Goal: Task Accomplishment & Management: Use online tool/utility

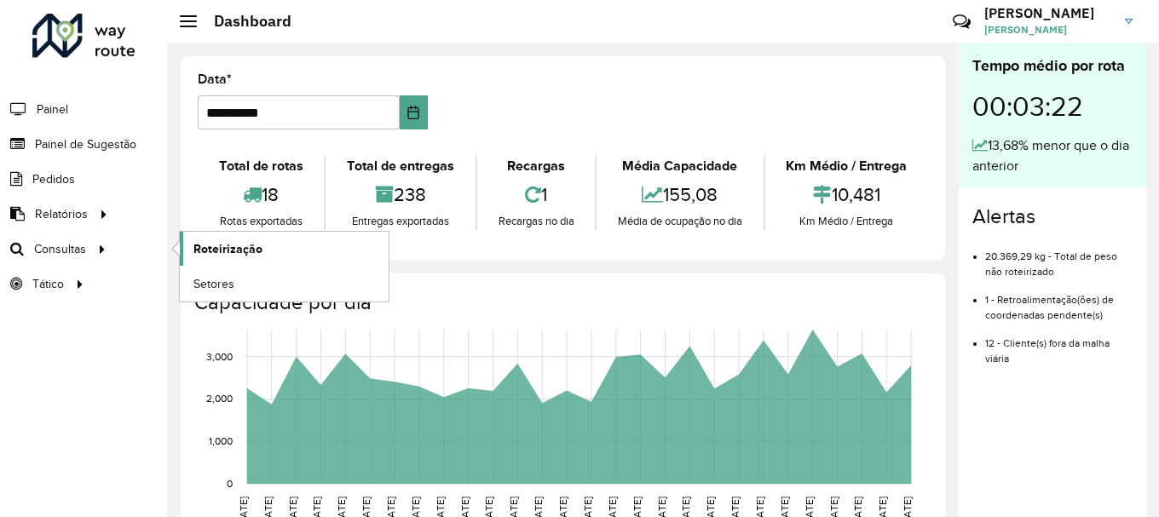
click at [222, 237] on link "Roteirização" at bounding box center [284, 249] width 209 height 34
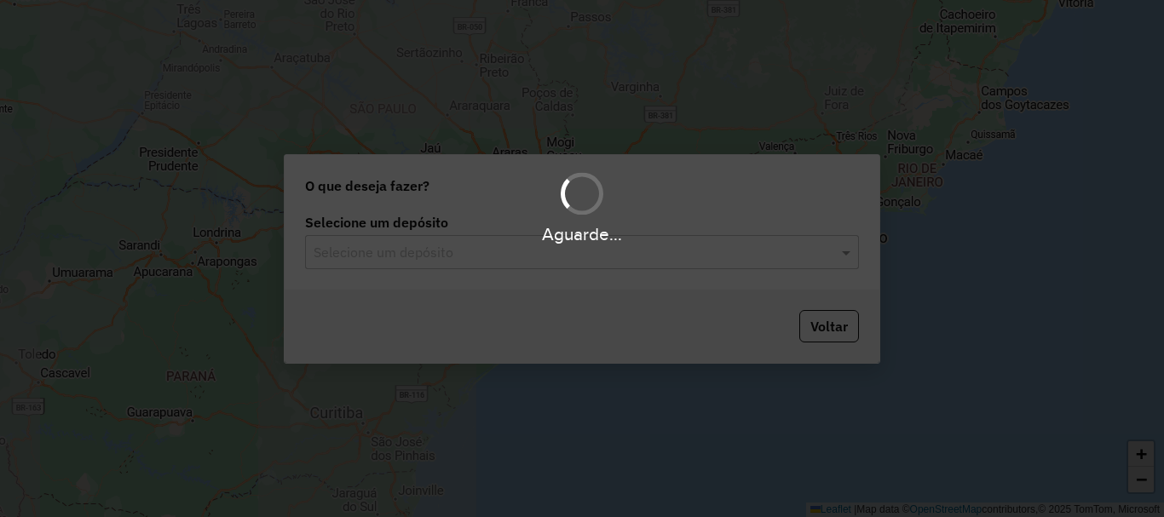
click at [469, 257] on input "text" at bounding box center [565, 253] width 503 height 20
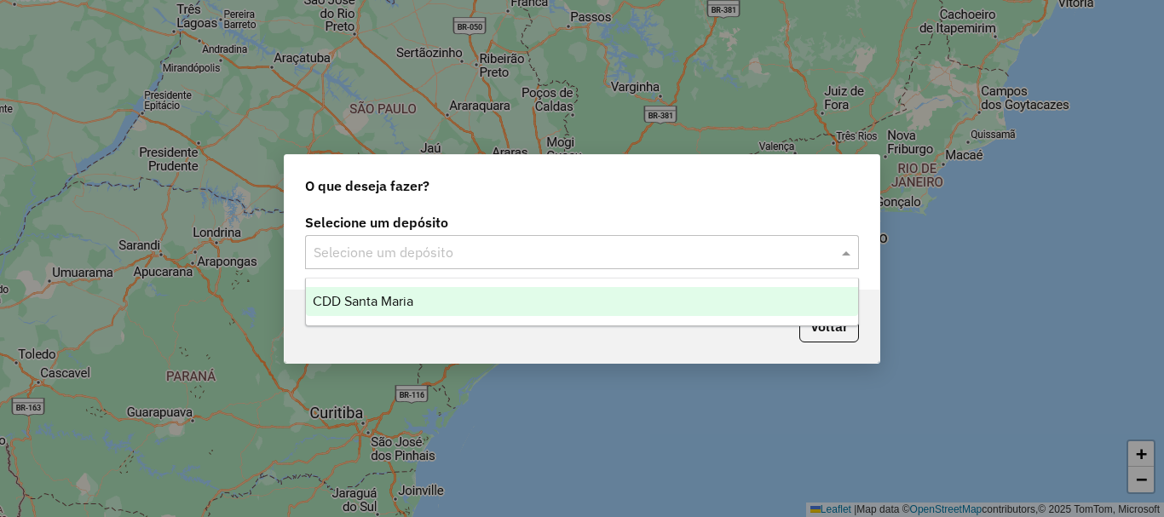
click at [442, 294] on div "CDD Santa Maria" at bounding box center [582, 301] width 552 height 29
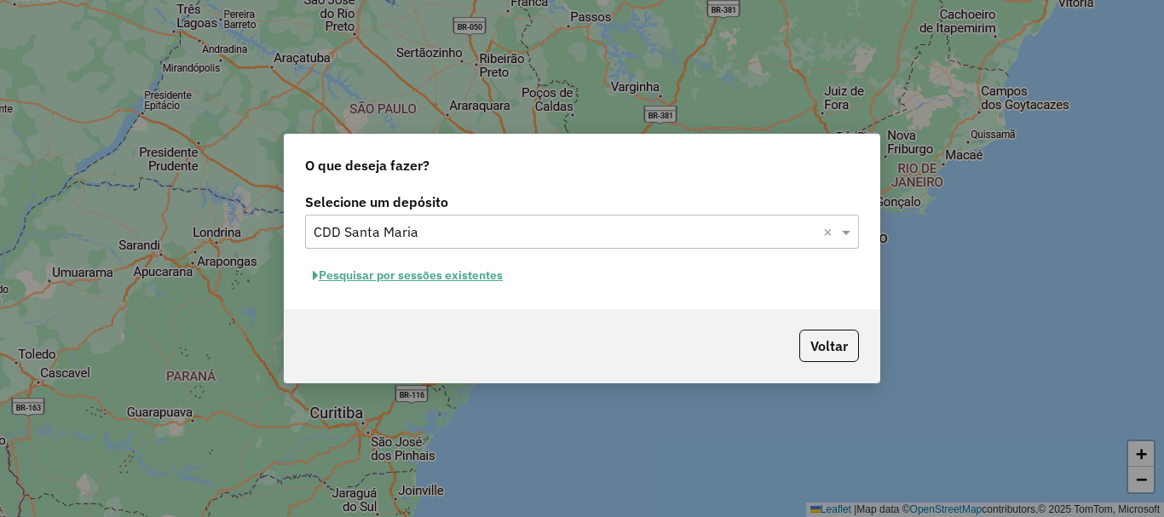
click at [417, 277] on button "Pesquisar por sessões existentes" at bounding box center [407, 275] width 205 height 26
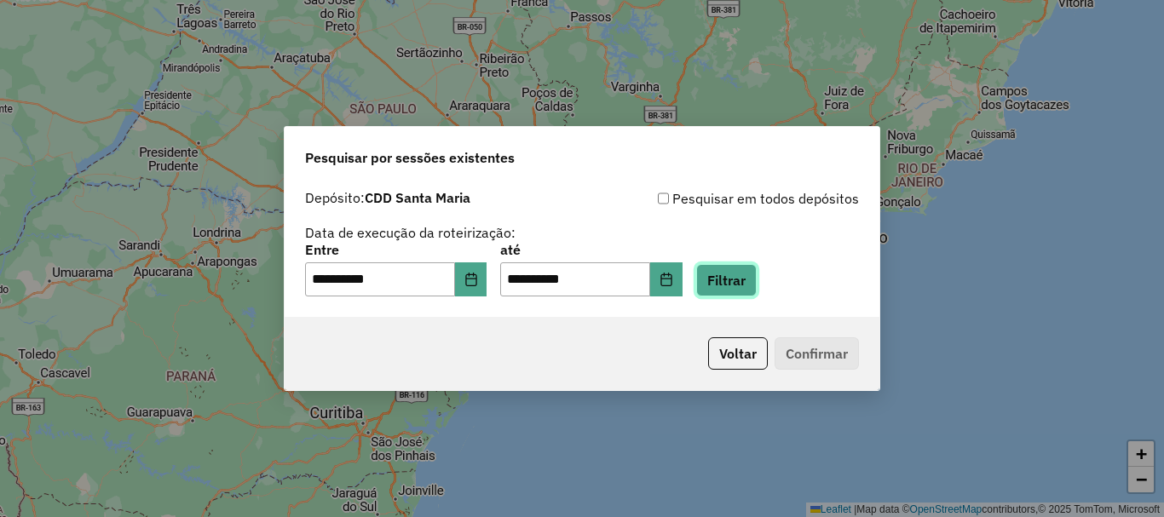
click at [757, 285] on button "Filtrar" at bounding box center [726, 280] width 60 height 32
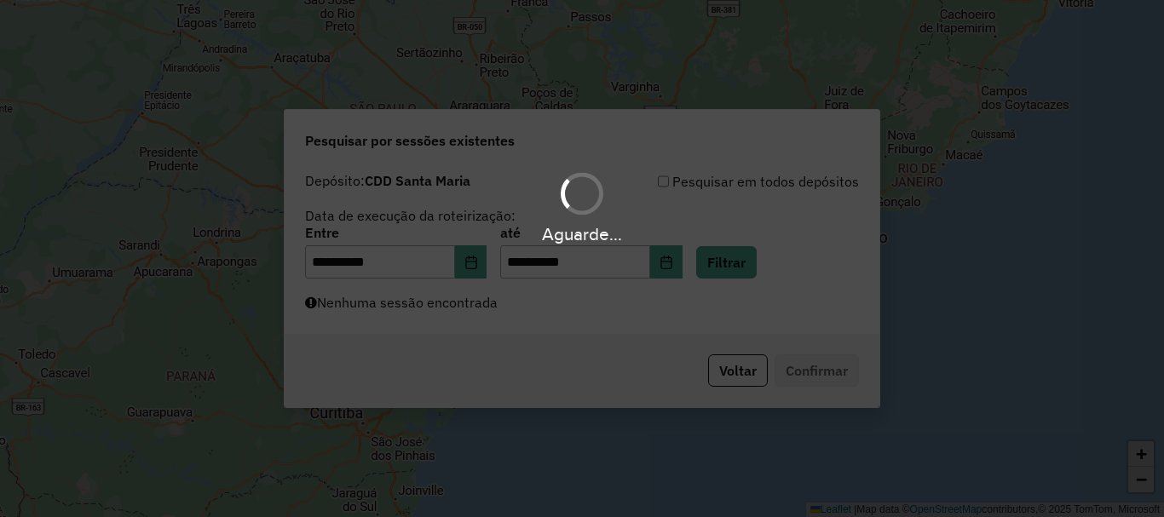
click at [737, 287] on div "Aguarde..." at bounding box center [582, 258] width 1164 height 517
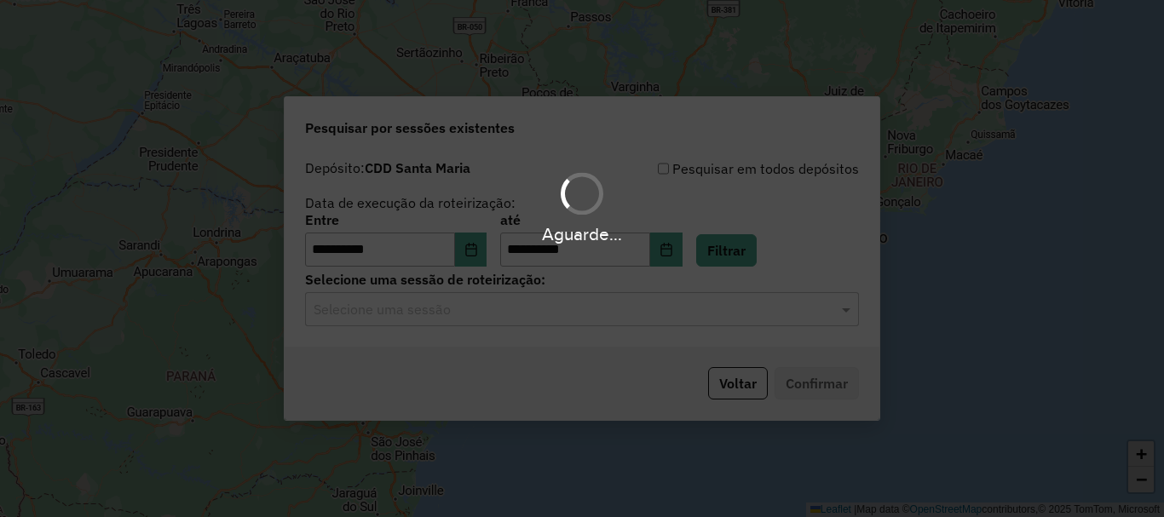
click at [464, 312] on hb-app "**********" at bounding box center [582, 258] width 1164 height 517
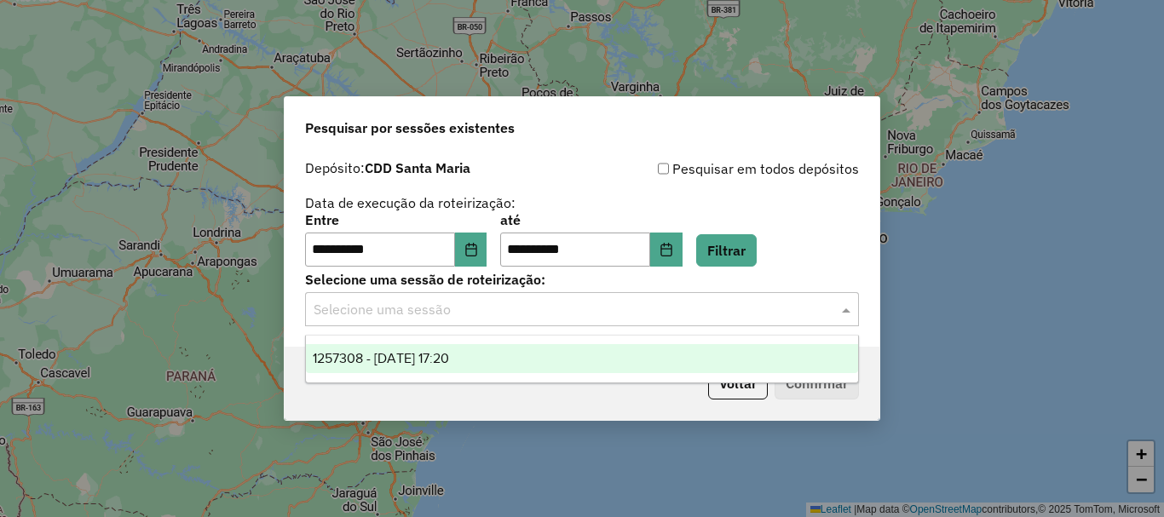
click at [472, 316] on input "text" at bounding box center [565, 310] width 503 height 20
click at [496, 349] on div "1257308 - 02/09/2025 17:20" at bounding box center [582, 358] width 552 height 29
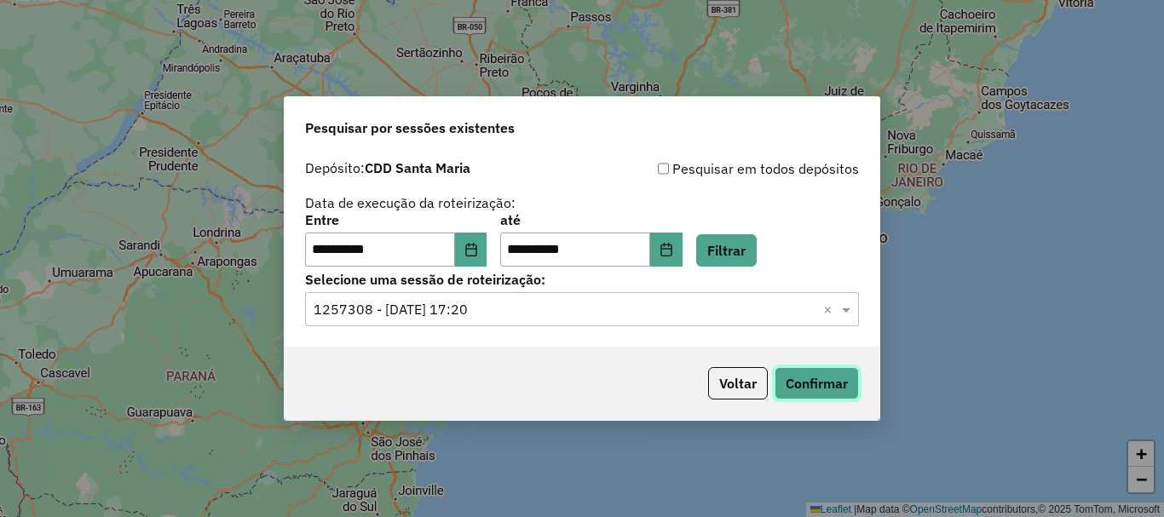
click at [838, 381] on button "Confirmar" at bounding box center [817, 383] width 84 height 32
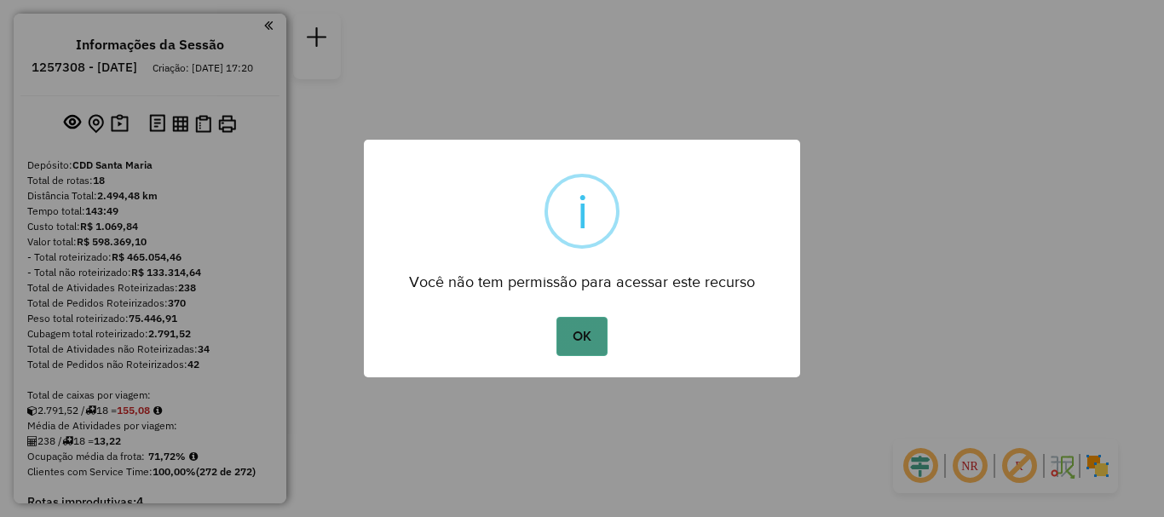
click at [577, 322] on button "OK" at bounding box center [581, 336] width 50 height 39
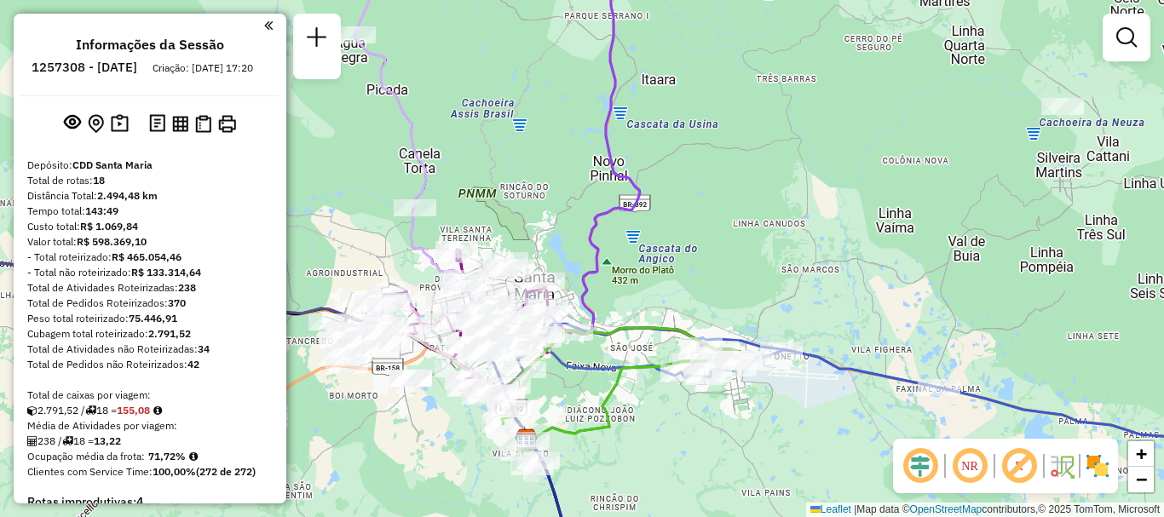
click at [662, 133] on div "Janela de atendimento Grade de atendimento Capacidade Transportadoras Veículos …" at bounding box center [582, 258] width 1164 height 517
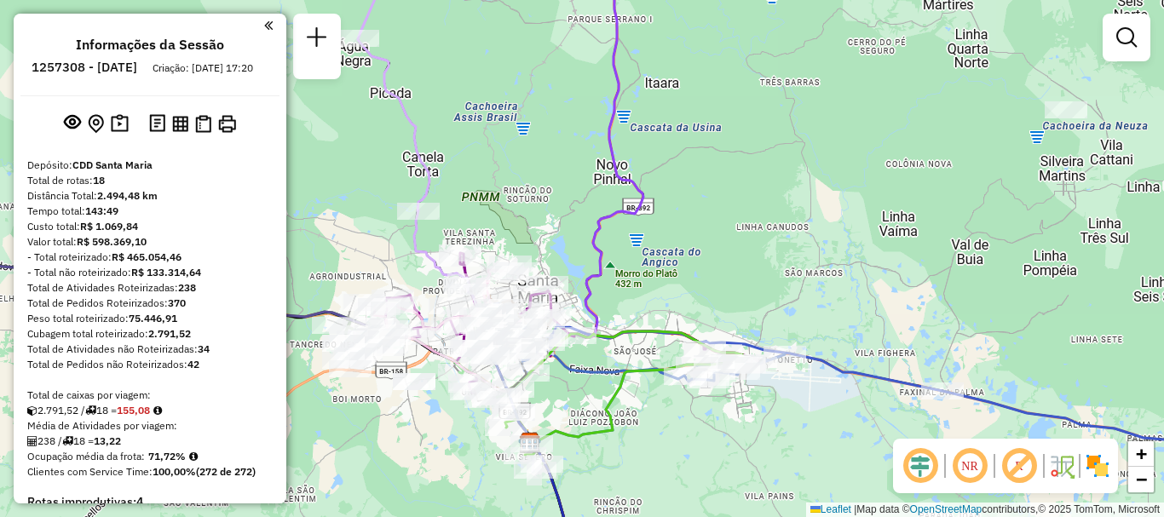
drag, startPoint x: 717, startPoint y: 202, endPoint x: 780, endPoint y: 186, distance: 65.1
click at [780, 187] on div "Janela de atendimento Grade de atendimento Capacidade Transportadoras Veículos …" at bounding box center [582, 258] width 1164 height 517
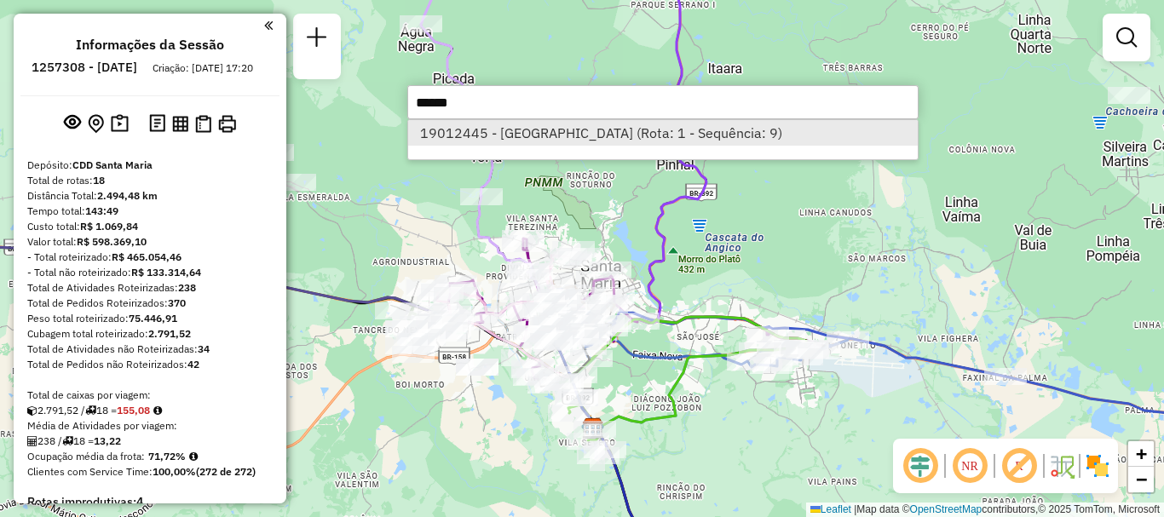
type input "*****"
click at [710, 135] on li "19012445 - [GEOGRAPHIC_DATA] (Rota: 1 - Sequência: 9)" at bounding box center [663, 133] width 510 height 26
select select "**********"
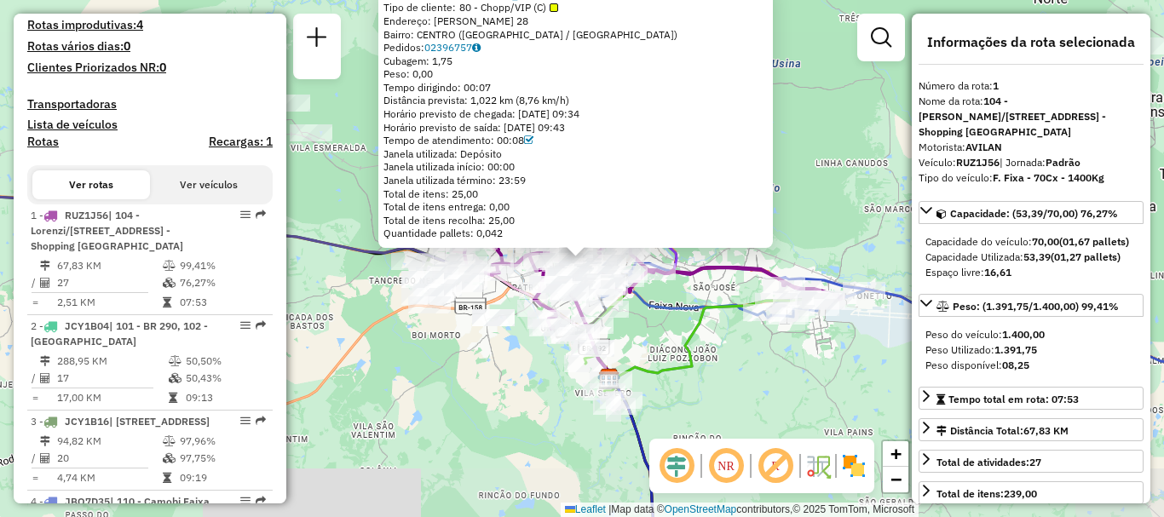
scroll to position [683, 0]
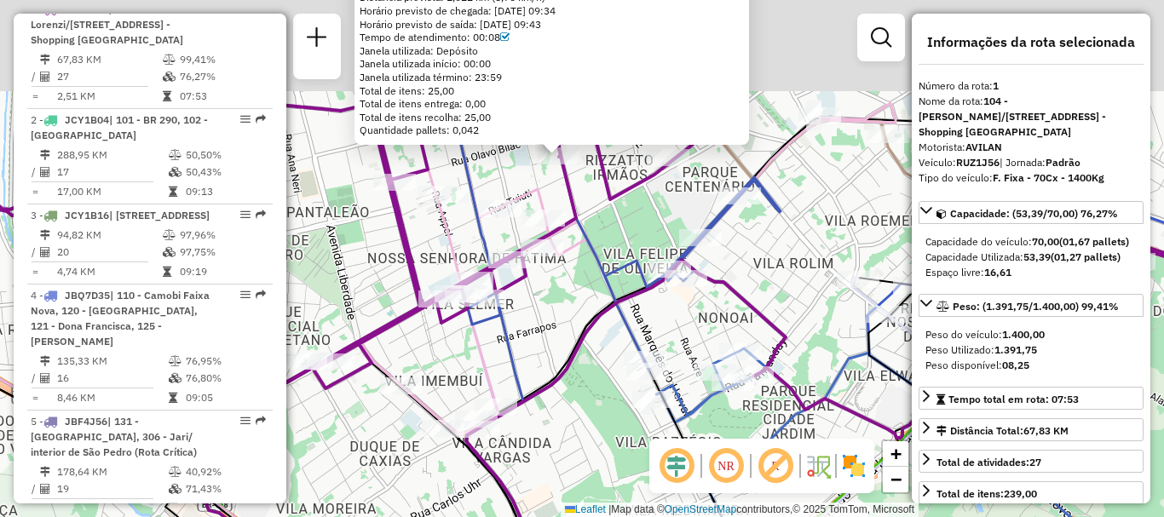
drag, startPoint x: 577, startPoint y: 152, endPoint x: 598, endPoint y: 284, distance: 133.8
click at [598, 284] on icon at bounding box center [615, 233] width 331 height 276
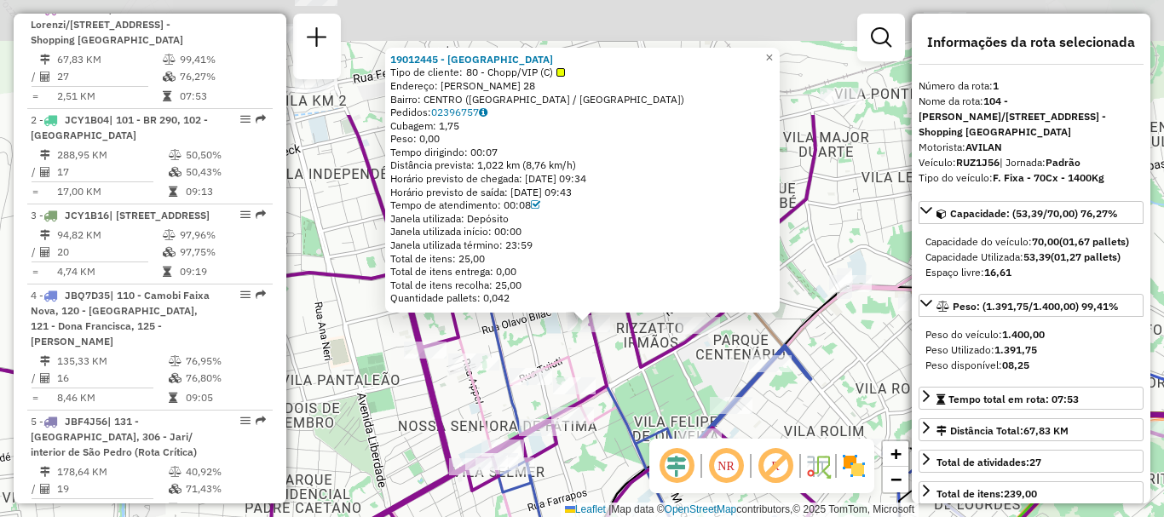
drag, startPoint x: 578, startPoint y: 210, endPoint x: 608, endPoint y: 377, distance: 169.8
click at [608, 377] on icon at bounding box center [612, 425] width 1397 height 620
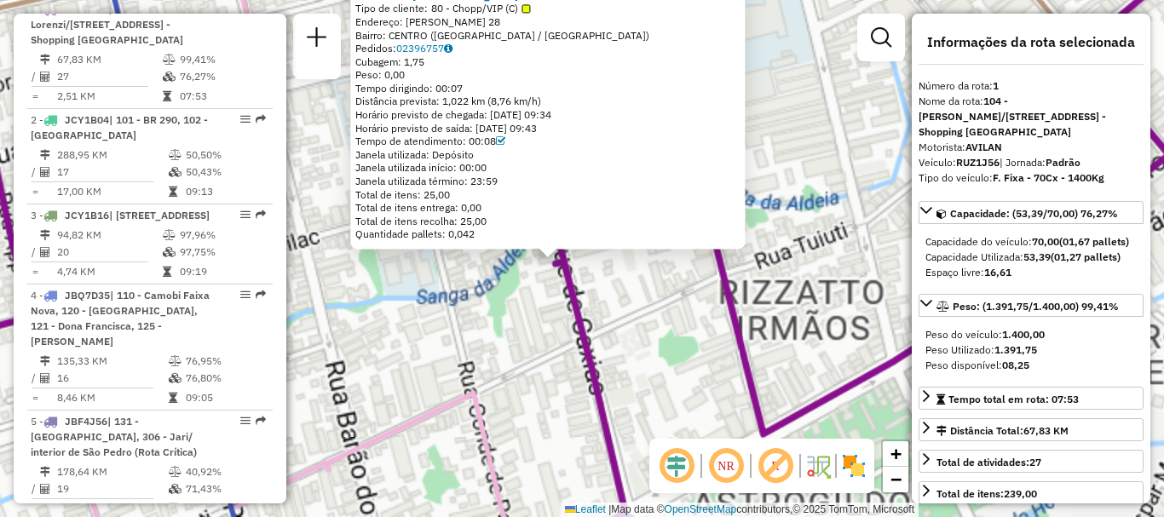
drag, startPoint x: 621, startPoint y: 335, endPoint x: 628, endPoint y: 399, distance: 64.3
click at [628, 399] on div "19012445 - [GEOGRAPHIC_DATA] BAR Tipo de cliente: 80 - Chopp/VIP (C) Endereço: …" at bounding box center [582, 258] width 1164 height 517
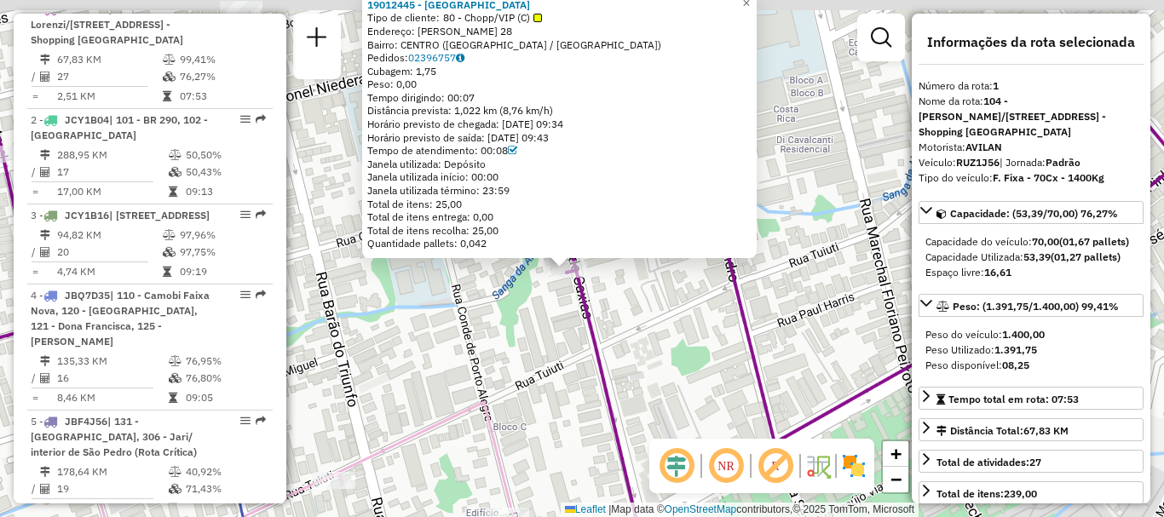
drag, startPoint x: 603, startPoint y: 289, endPoint x: 625, endPoint y: 431, distance: 144.0
click at [625, 431] on div "19012445 - [GEOGRAPHIC_DATA] BAR Tipo de cliente: 80 - Chopp/VIP (C) Endereço: …" at bounding box center [582, 258] width 1164 height 517
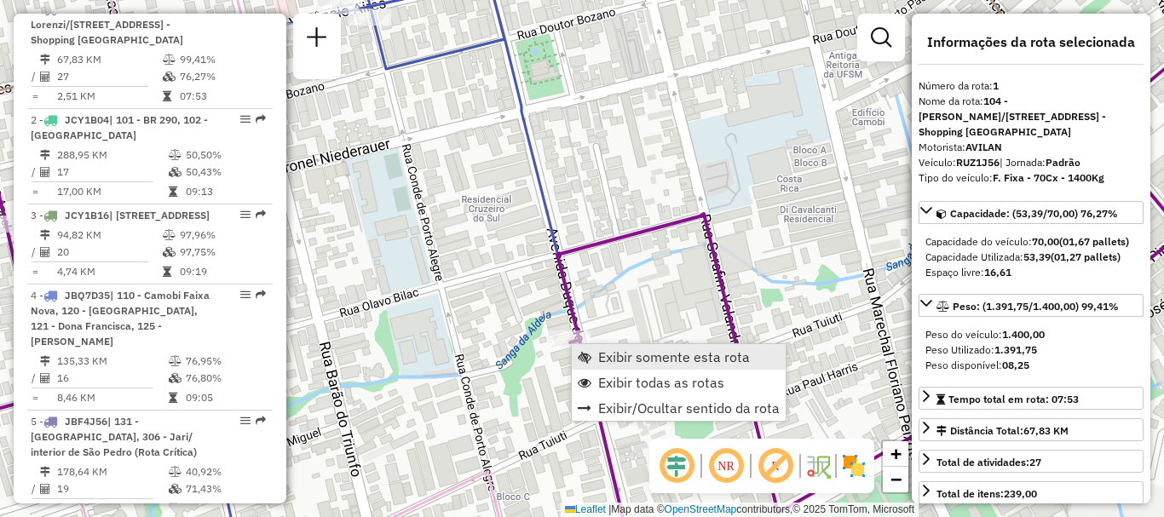
click at [671, 360] on span "Exibir somente esta rota" at bounding box center [674, 357] width 152 height 14
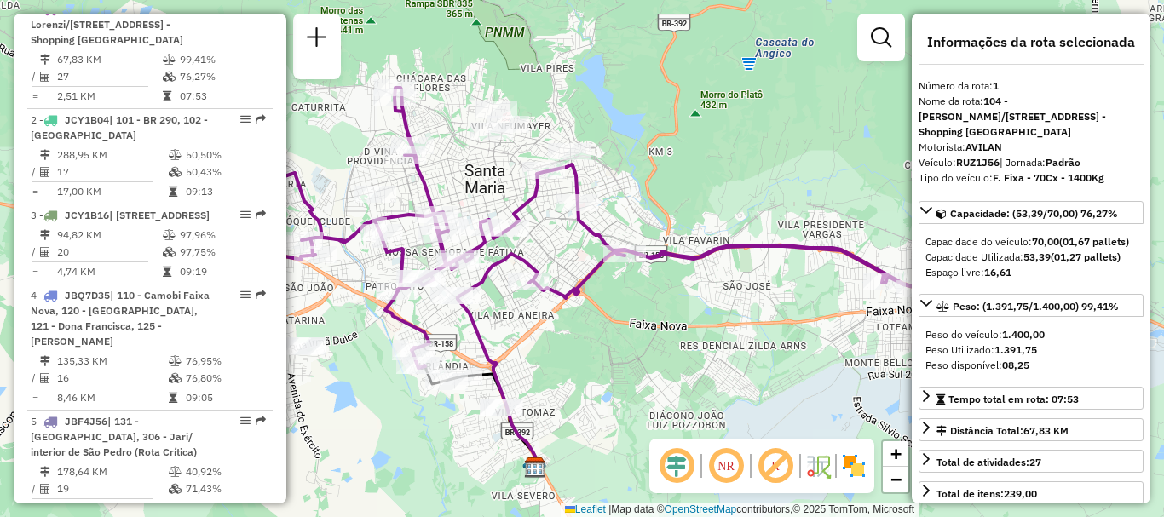
drag, startPoint x: 429, startPoint y: 187, endPoint x: 472, endPoint y: 205, distance: 47.3
click at [472, 205] on div "Janela de atendimento Grade de atendimento Capacidade Transportadoras Veículos …" at bounding box center [582, 258] width 1164 height 517
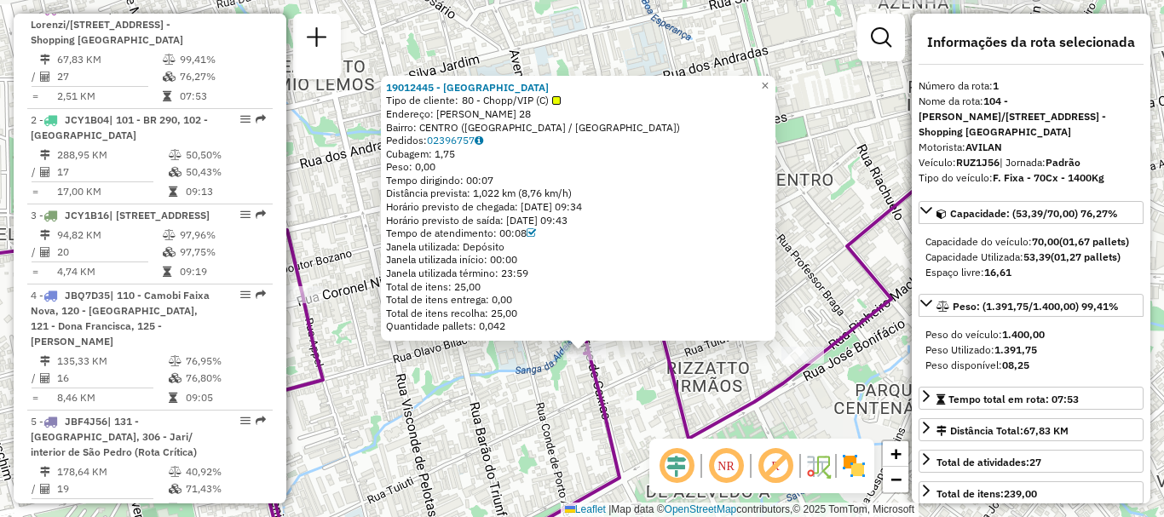
drag, startPoint x: 514, startPoint y: 328, endPoint x: 515, endPoint y: 404, distance: 75.8
click at [515, 404] on div "19012445 - [GEOGRAPHIC_DATA] BAR Tipo de cliente: 80 - Chopp/VIP (C) Endereço: …" at bounding box center [582, 258] width 1164 height 517
